Goal: Task Accomplishment & Management: Manage account settings

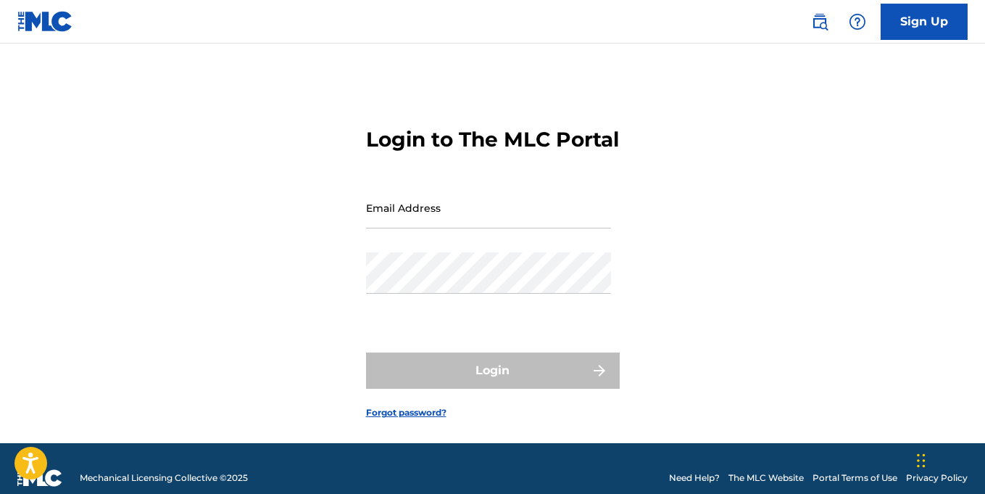
click at [447, 228] on input "Email Address" at bounding box center [488, 207] width 245 height 41
type input "[EMAIL_ADDRESS][DOMAIN_NAME]"
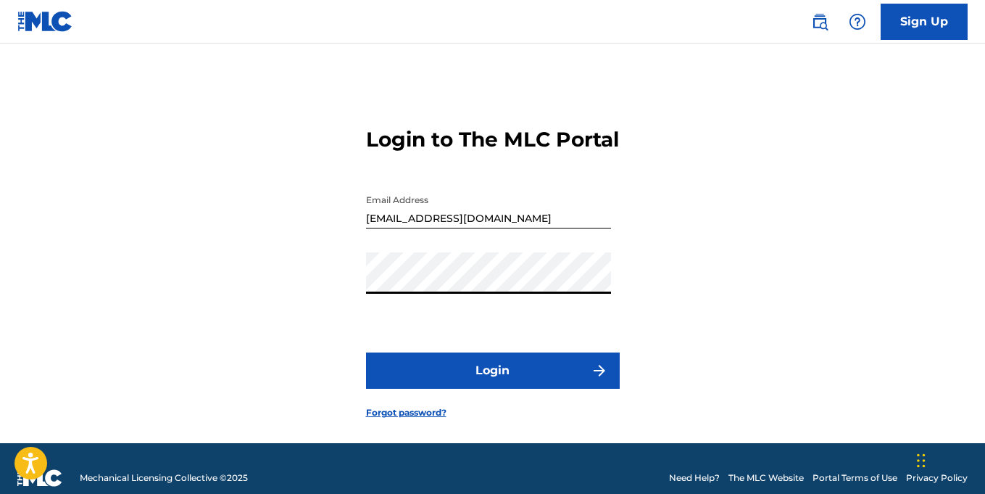
click at [409, 389] on button "Login" at bounding box center [493, 370] width 254 height 36
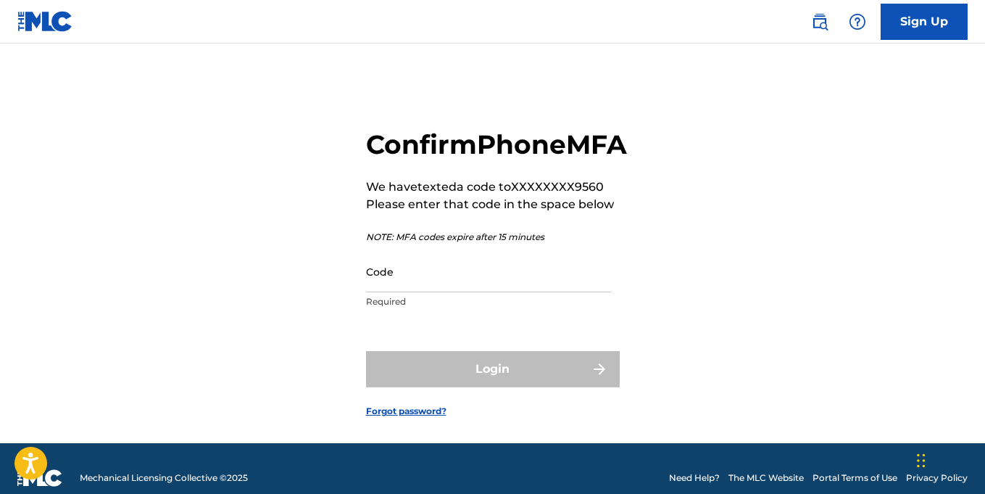
click at [396, 292] on input "Code" at bounding box center [488, 271] width 245 height 41
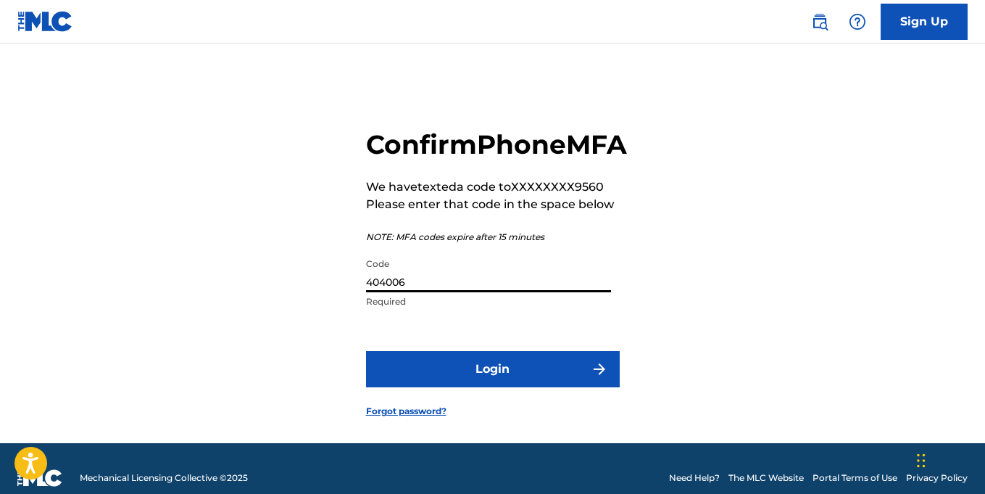
type input "404006"
click at [493, 387] on button "Login" at bounding box center [493, 369] width 254 height 36
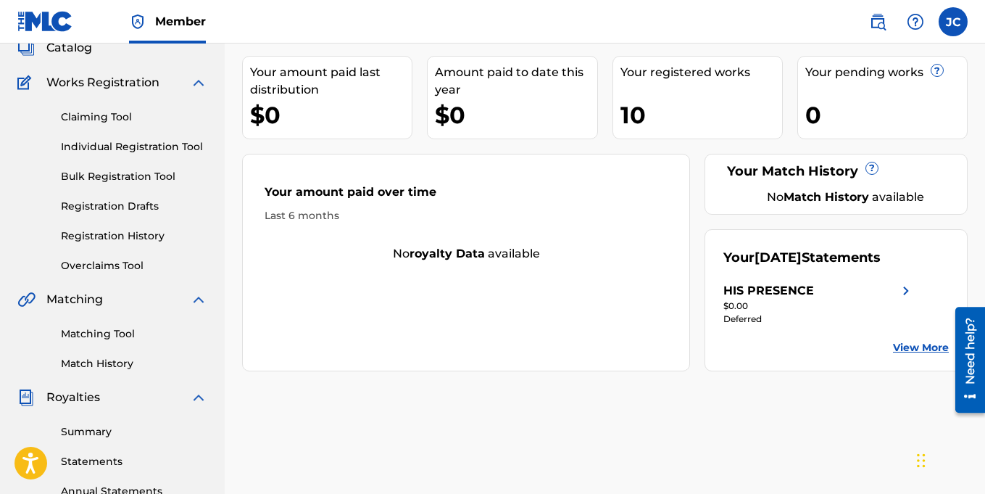
scroll to position [124, 0]
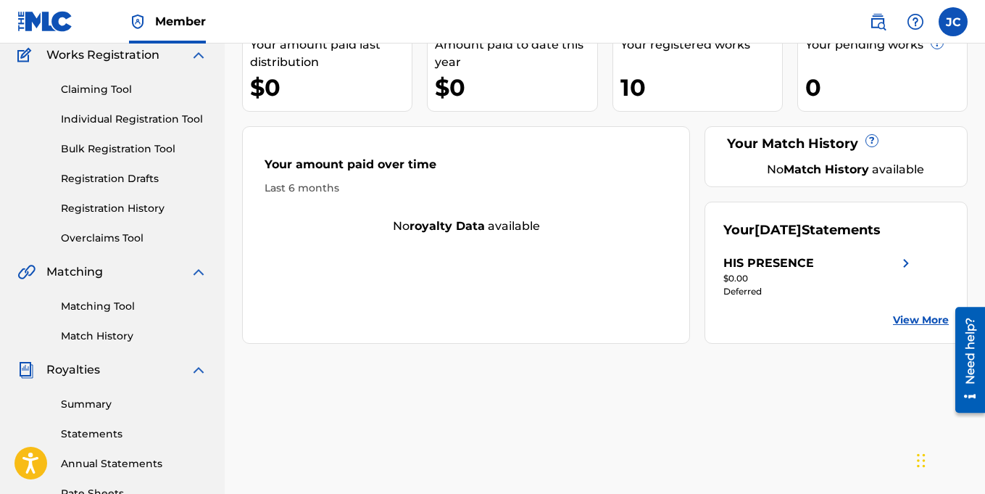
click at [199, 370] on img at bounding box center [198, 369] width 17 height 17
click at [28, 370] on img at bounding box center [25, 369] width 17 height 17
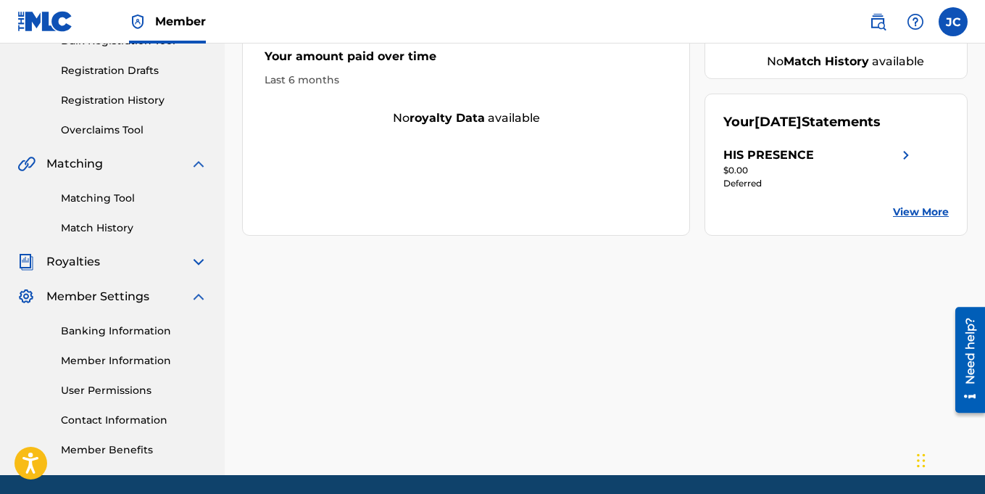
scroll to position [283, 0]
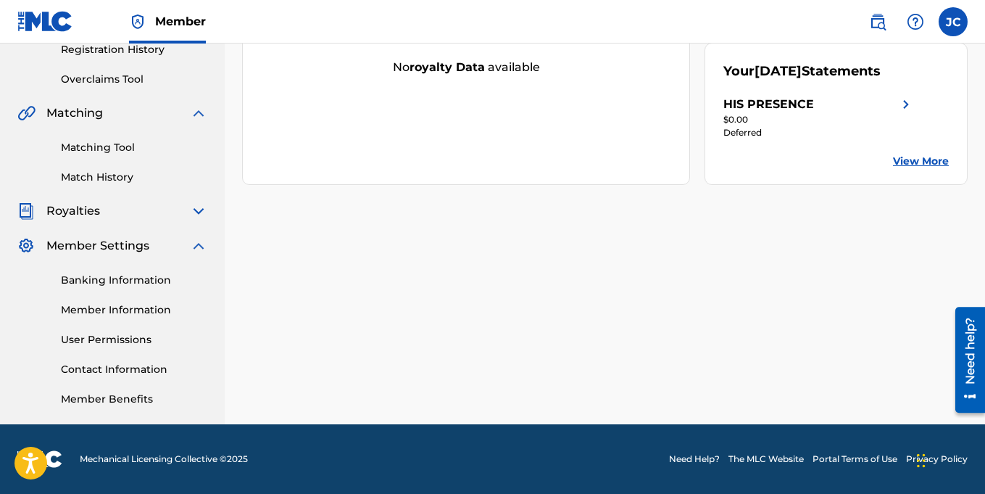
click at [197, 209] on img at bounding box center [198, 210] width 17 height 17
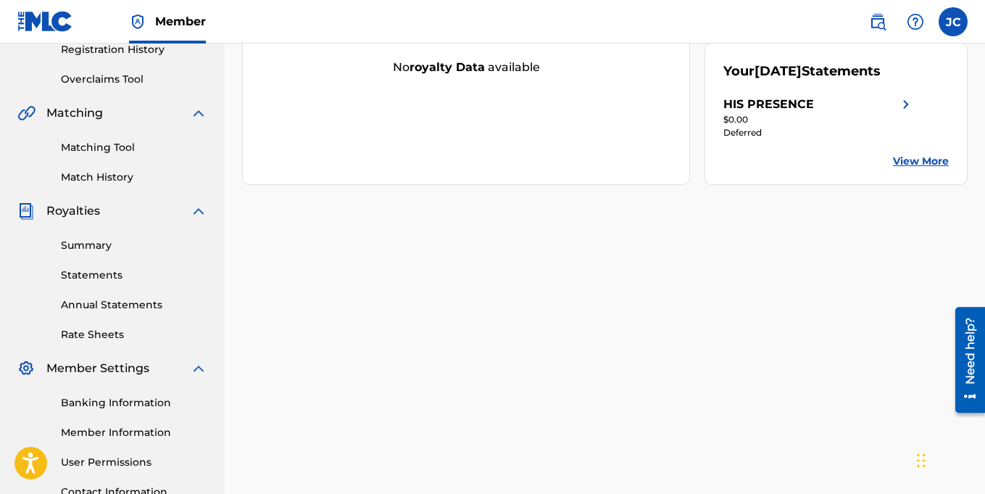
click at [84, 245] on link "Summary" at bounding box center [134, 245] width 146 height 15
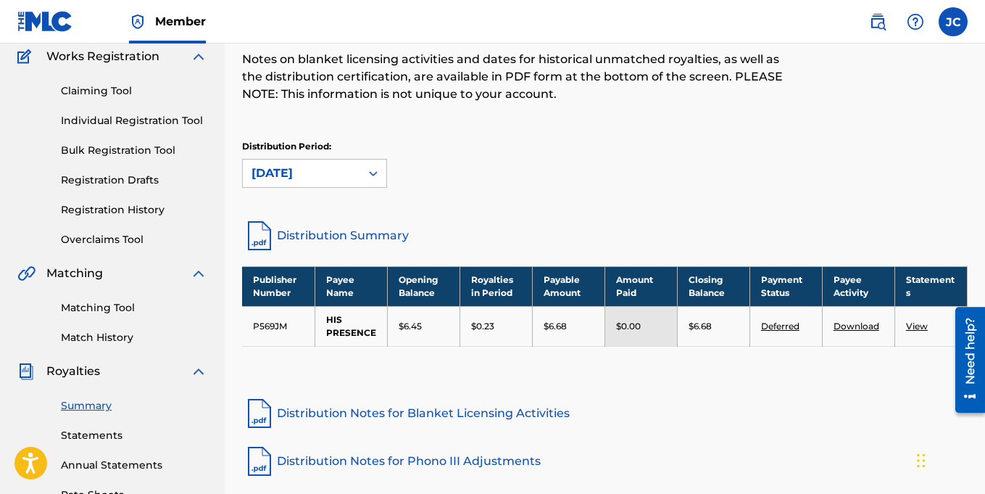
scroll to position [140, 0]
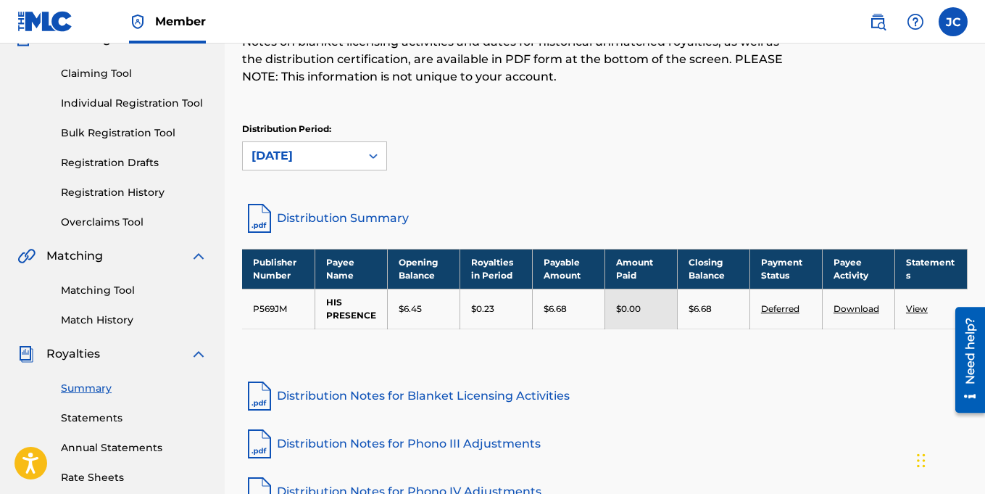
click at [916, 306] on link "View" at bounding box center [917, 308] width 22 height 11
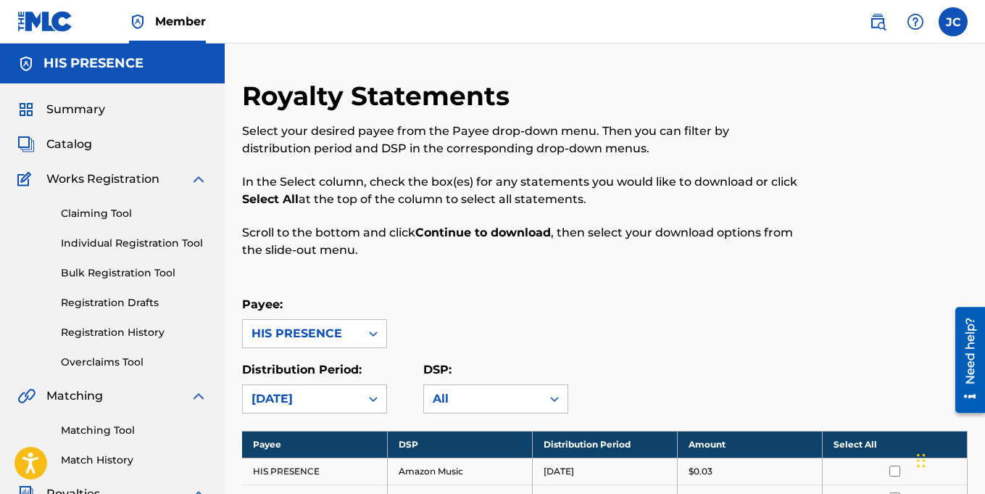
click at [122, 242] on link "Individual Registration Tool" at bounding box center [134, 243] width 146 height 15
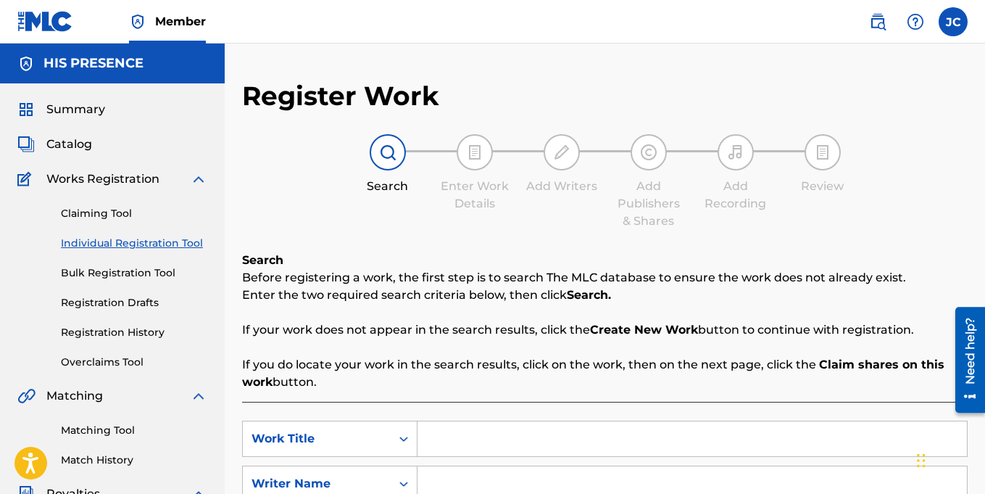
click at [70, 108] on span "Summary" at bounding box center [75, 109] width 59 height 17
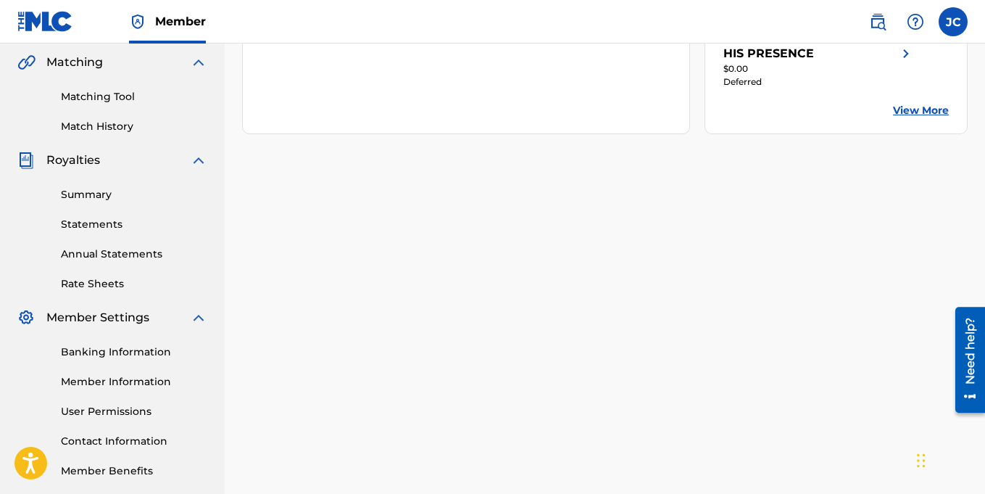
scroll to position [334, 0]
click at [100, 282] on link "Rate Sheets" at bounding box center [134, 282] width 146 height 15
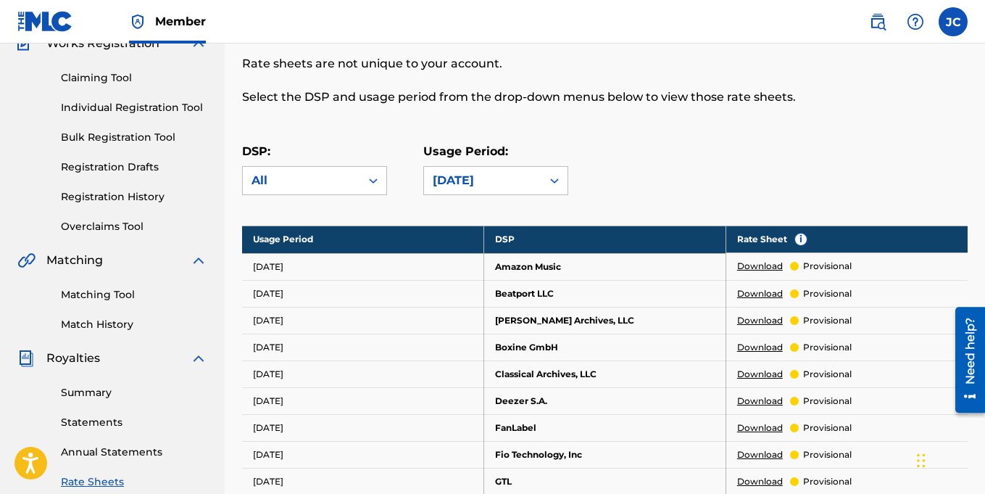
scroll to position [144, 0]
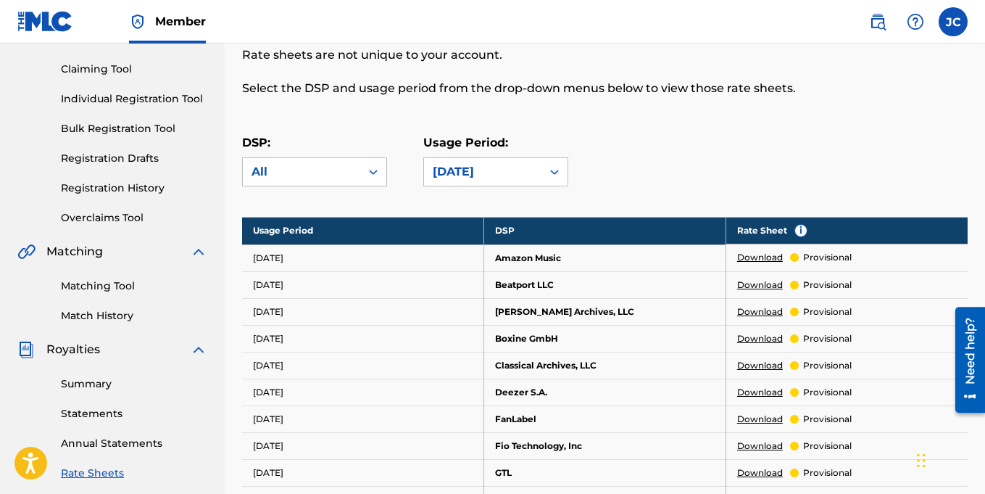
click at [103, 412] on link "Statements" at bounding box center [134, 413] width 146 height 15
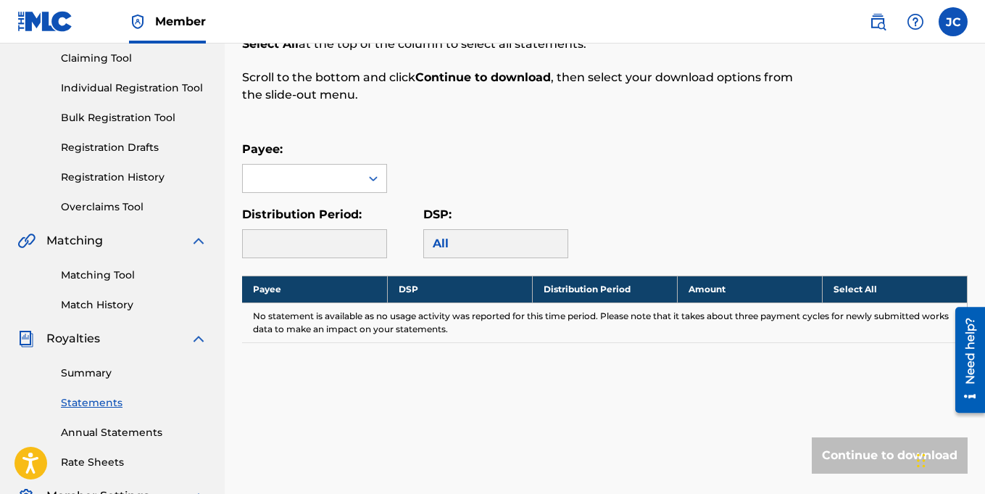
scroll to position [141, 0]
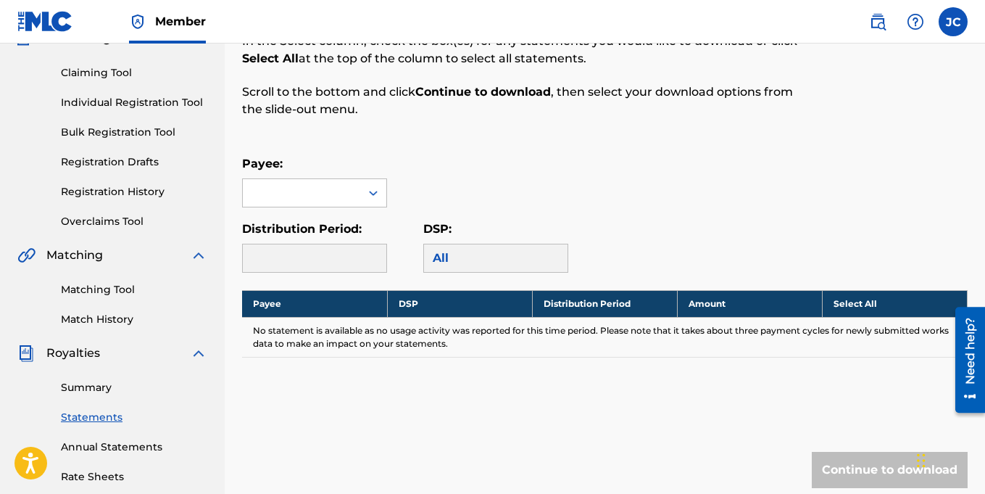
click at [946, 20] on label at bounding box center [953, 21] width 29 height 29
click at [953, 22] on input "[PERSON_NAME] [EMAIL_ADDRESS][DOMAIN_NAME] Notification Preferences Profile Log…" at bounding box center [953, 22] width 0 height 0
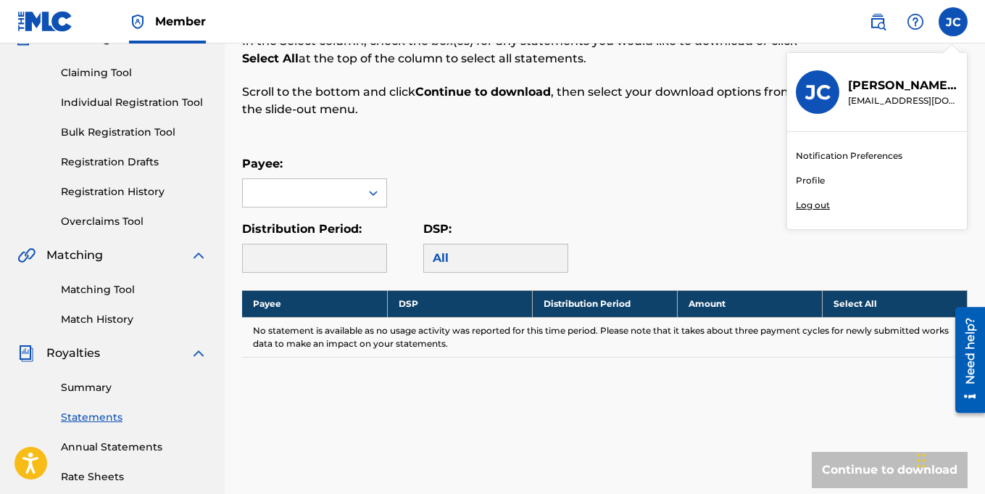
click at [808, 204] on p "Log out" at bounding box center [813, 205] width 34 height 13
click at [953, 22] on input "[PERSON_NAME] [EMAIL_ADDRESS][DOMAIN_NAME] Notification Preferences Profile Log…" at bounding box center [953, 22] width 0 height 0
